Goal: Find specific page/section: Find specific page/section

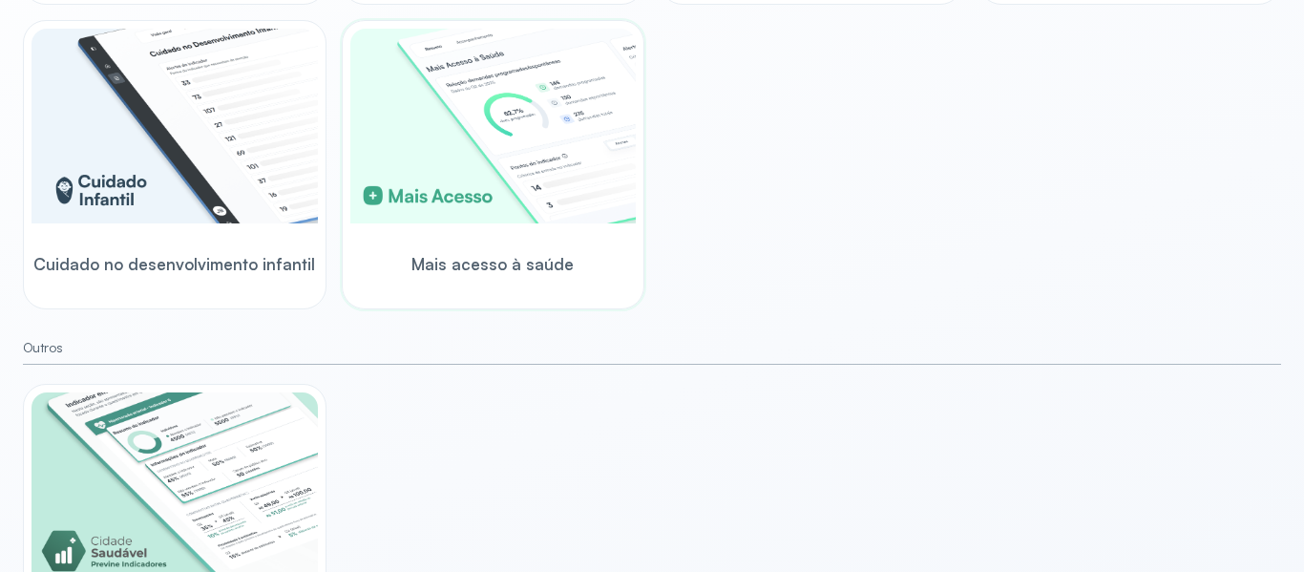
click at [549, 140] on img at bounding box center [493, 126] width 286 height 195
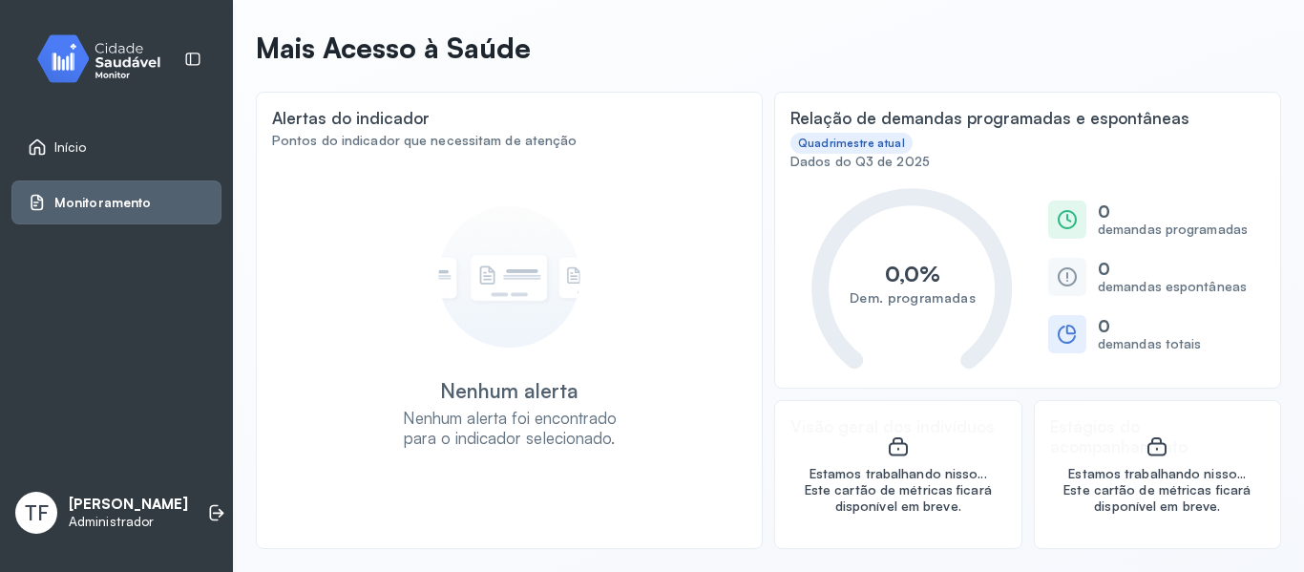
click at [143, 202] on span "Monitoramento" at bounding box center [102, 203] width 96 height 16
click at [117, 200] on span "Monitoramento" at bounding box center [102, 203] width 96 height 16
